Goal: Navigation & Orientation: Find specific page/section

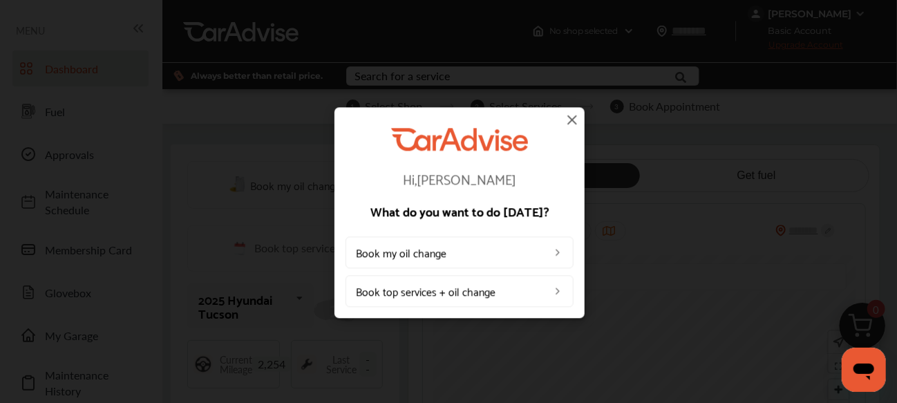
click at [30, 42] on div "Hi, [PERSON_NAME] What do you want to do [DATE]? Book my oil change Book top se…" at bounding box center [459, 212] width 919 height 425
click at [308, 104] on div "Hi, [PERSON_NAME] What do you want to do [DATE]? Book my oil change Book top se…" at bounding box center [459, 212] width 919 height 425
click at [570, 131] on div "Hi, [PERSON_NAME] What do you want to do [DATE]? Book my oil change Book top se…" at bounding box center [460, 217] width 228 height 179
click at [573, 122] on img at bounding box center [572, 119] width 17 height 17
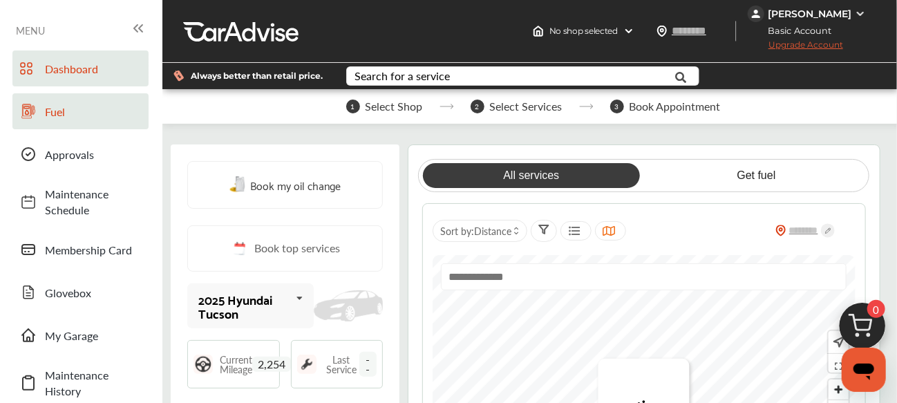
click at [66, 117] on span "Fuel" at bounding box center [93, 112] width 97 height 16
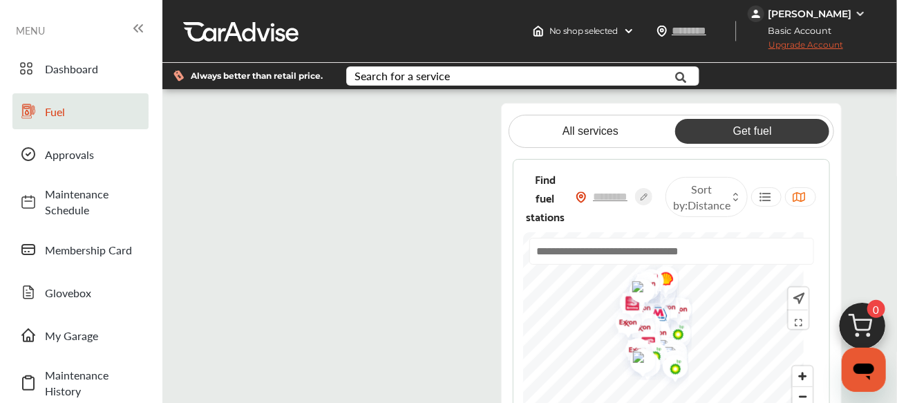
click at [328, 237] on flutter-view at bounding box center [357, 279] width 279 height 353
click at [230, 121] on flutter-view at bounding box center [357, 279] width 279 height 353
click at [88, 32] on div "MENU" at bounding box center [81, 30] width 131 height 20
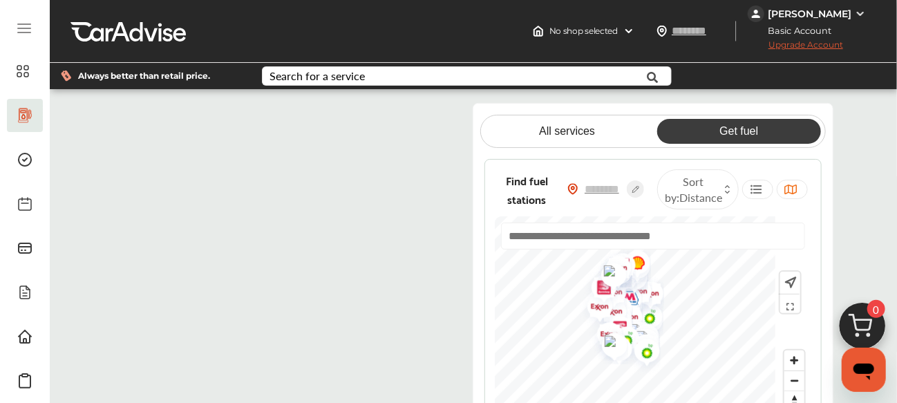
click at [219, 265] on flutter-view at bounding box center [281, 279] width 337 height 353
click at [87, 187] on div "All services Get fuel Find fuel stations Sort by : Distance" at bounding box center [473, 279] width 847 height 353
